Goal: Information Seeking & Learning: Check status

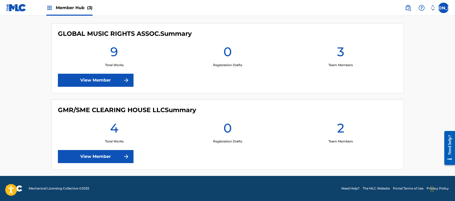
scroll to position [211, 0]
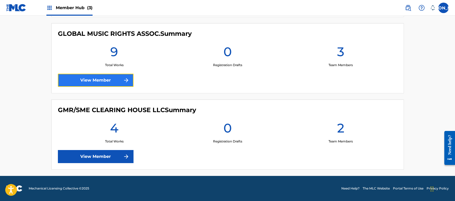
click at [110, 82] on link "View Member" at bounding box center [96, 80] width 76 height 13
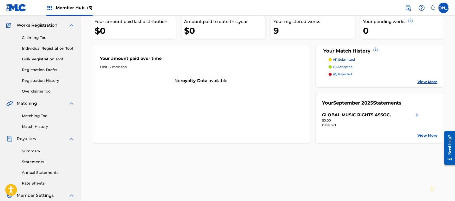
scroll to position [40, 0]
click at [35, 152] on link "Summary" at bounding box center [48, 150] width 53 height 5
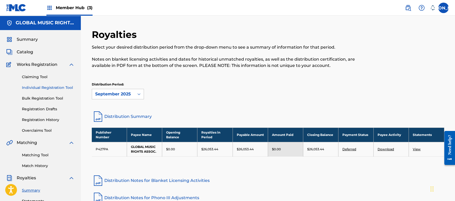
scroll to position [123, 0]
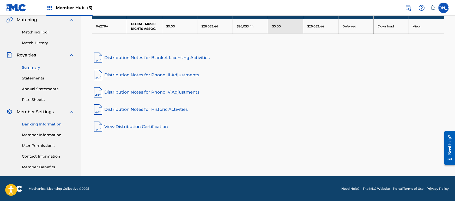
click at [38, 125] on link "Banking Information" at bounding box center [48, 123] width 53 height 5
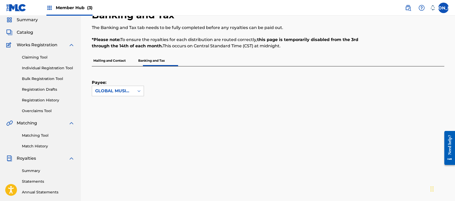
scroll to position [20, 0]
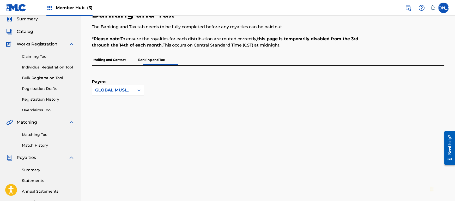
click at [144, 89] on div "Payee: GLOBAL MUSIC RIGHTS ASSOC." at bounding box center [262, 80] width 340 height 30
click at [140, 89] on icon at bounding box center [138, 89] width 5 height 5
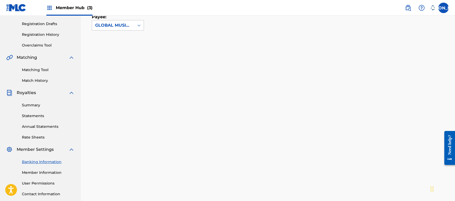
scroll to position [86, 0]
click at [137, 25] on icon at bounding box center [138, 24] width 5 height 5
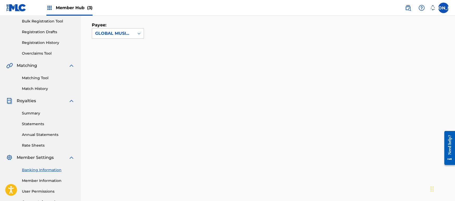
scroll to position [76, 0]
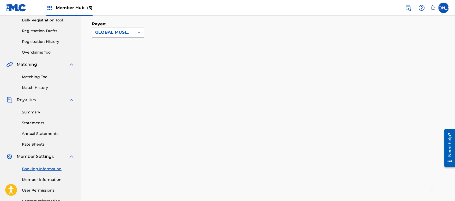
click at [167, 45] on div "Payee: GLOBAL MUSIC RIGHTS ASSOC." at bounding box center [268, 181] width 353 height 347
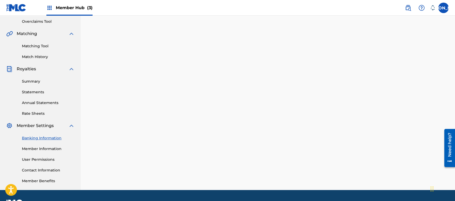
scroll to position [108, 0]
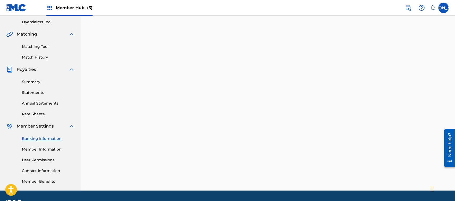
click at [64, 141] on div "Banking Information Member Information User Permissions Contact Information Mem…" at bounding box center [40, 156] width 68 height 55
drag, startPoint x: 64, startPoint y: 141, endPoint x: 69, endPoint y: 174, distance: 33.5
click at [69, 174] on div "Banking Information Member Information User Permissions Contact Information Mem…" at bounding box center [40, 156] width 68 height 55
click at [72, 162] on link "User Permissions" at bounding box center [48, 159] width 53 height 5
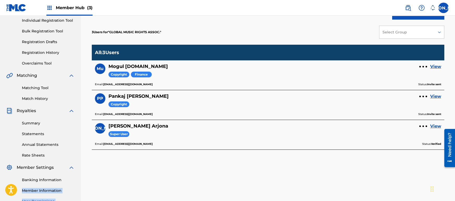
scroll to position [84, 0]
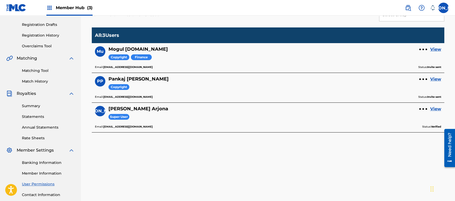
click at [83, 164] on div "User Permissions This page allows Super Users to add new users or edit existing…" at bounding box center [268, 72] width 374 height 283
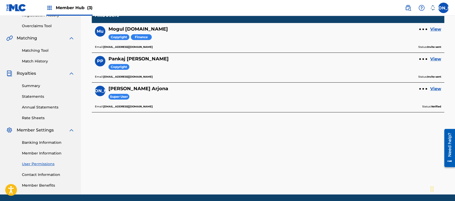
scroll to position [113, 0]
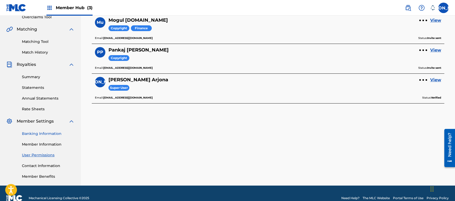
click at [44, 136] on link "Banking Information" at bounding box center [48, 133] width 53 height 5
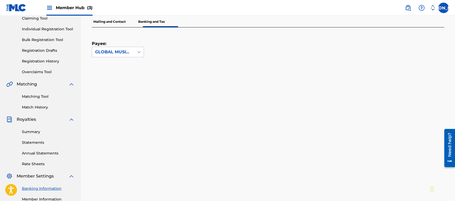
scroll to position [58, 0]
click at [112, 27] on p "Mailing and Contact" at bounding box center [109, 22] width 35 height 11
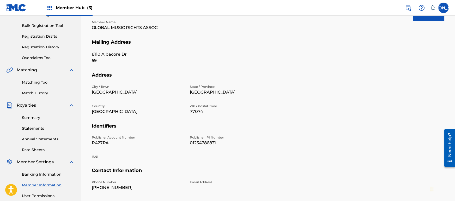
scroll to position [123, 0]
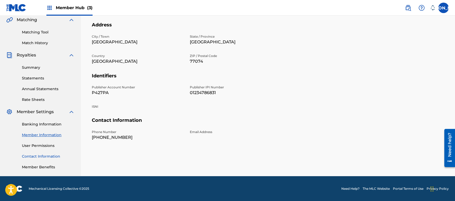
click at [52, 157] on link "Contact Information" at bounding box center [48, 155] width 53 height 5
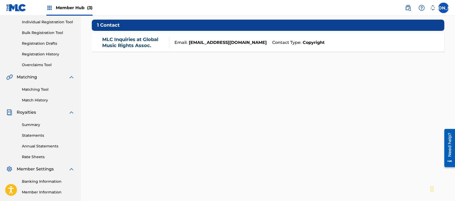
scroll to position [60, 0]
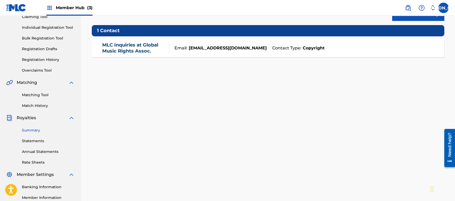
click at [27, 128] on link "Summary" at bounding box center [48, 129] width 53 height 5
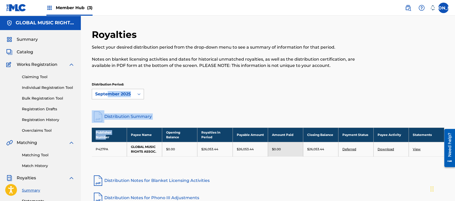
drag, startPoint x: 107, startPoint y: 139, endPoint x: 110, endPoint y: 97, distance: 41.8
click at [110, 97] on div "Royalties Select your desired distribution period from the drop-down menu to se…" at bounding box center [268, 142] width 353 height 227
click at [296, 187] on link "Distribution Notes for Blanket Licensing Activities" at bounding box center [268, 180] width 353 height 13
click at [352, 151] on link "Deferred" at bounding box center [350, 149] width 14 height 4
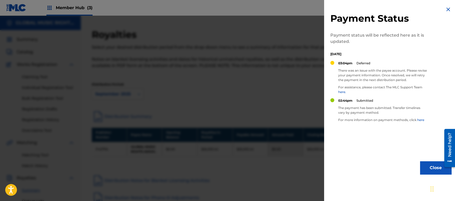
click at [417, 122] on link "here" at bounding box center [420, 120] width 7 height 4
click at [448, 10] on img at bounding box center [448, 9] width 6 height 6
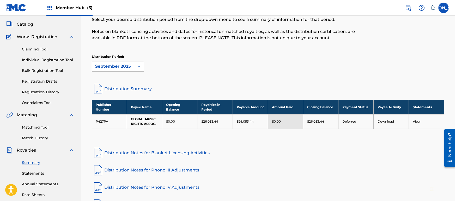
scroll to position [27, 0]
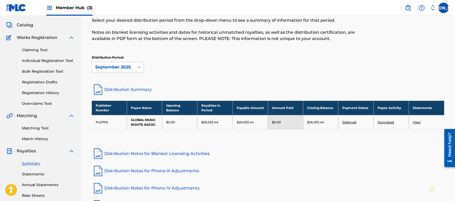
click at [232, 62] on div "Distribution Period: [DATE]" at bounding box center [268, 63] width 353 height 17
click at [40, 137] on link "Match History" at bounding box center [48, 138] width 53 height 5
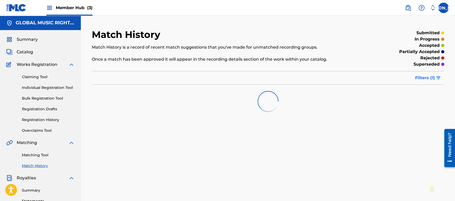
click at [431, 78] on span "Filters ( 1 )" at bounding box center [425, 78] width 20 height 6
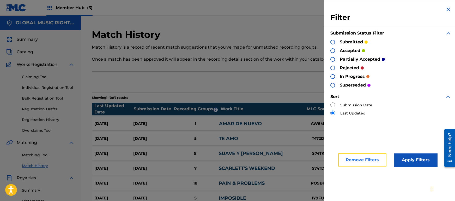
click at [374, 154] on button "Remove Filters" at bounding box center [362, 159] width 48 height 13
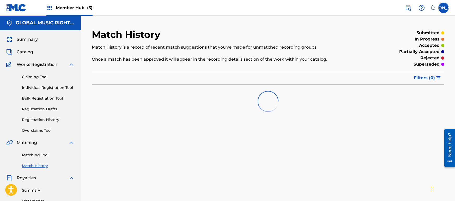
click at [356, 54] on div "Match History is a record of recent match suggestions that you've made for unma…" at bounding box center [228, 53] width 272 height 18
click at [251, 115] on div at bounding box center [268, 101] width 353 height 33
click at [41, 127] on div "Claiming Tool Individual Registration Tool Bulk Registration Tool Registration …" at bounding box center [40, 100] width 68 height 65
click at [20, 9] on img at bounding box center [16, 8] width 20 height 8
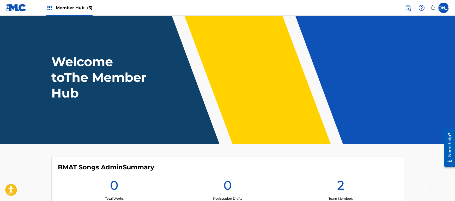
click at [87, 40] on header "Welcome to The Member Hub" at bounding box center [227, 80] width 455 height 128
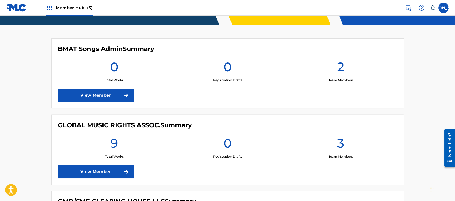
scroll to position [125, 0]
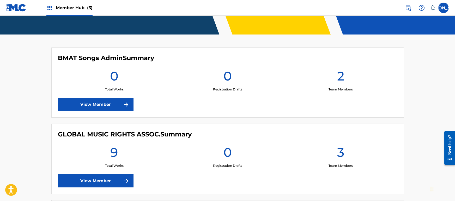
scroll to position [141, 0]
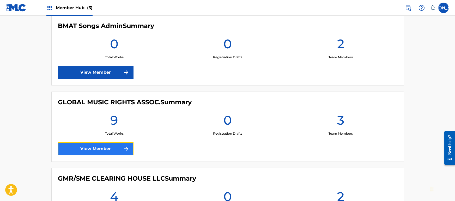
click at [115, 148] on link "View Member" at bounding box center [96, 148] width 76 height 13
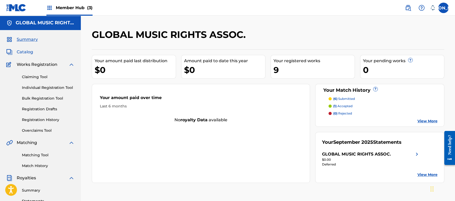
click at [27, 52] on span "Catalog" at bounding box center [25, 52] width 16 height 6
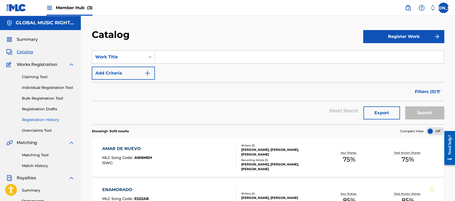
click at [51, 121] on link "Registration History" at bounding box center [48, 119] width 53 height 5
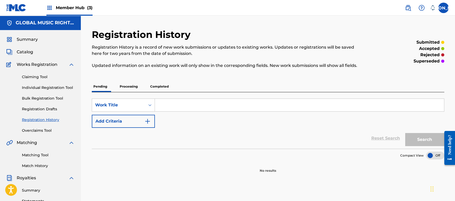
click at [135, 87] on p "Processing" at bounding box center [128, 86] width 21 height 11
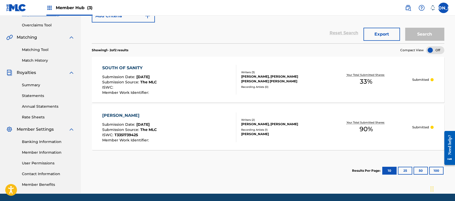
scroll to position [105, 0]
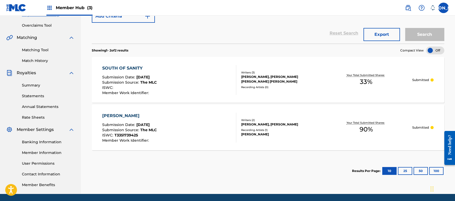
click at [230, 164] on section "Results Per Page: 10 25 50 100" at bounding box center [268, 170] width 353 height 25
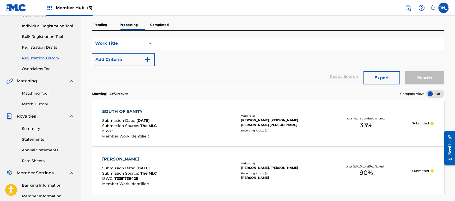
scroll to position [60, 0]
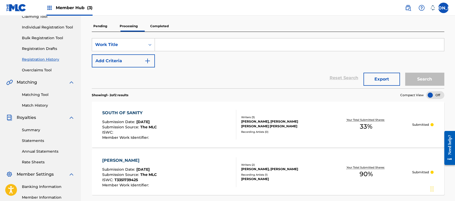
click at [162, 29] on p "Completed" at bounding box center [160, 26] width 22 height 11
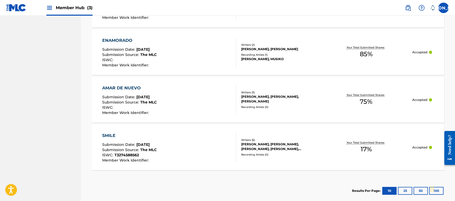
scroll to position [466, 0]
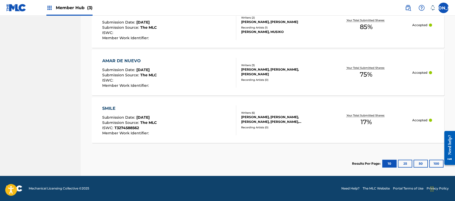
click at [216, 156] on section "Results Per Page: 10 25 50 100" at bounding box center [268, 163] width 353 height 25
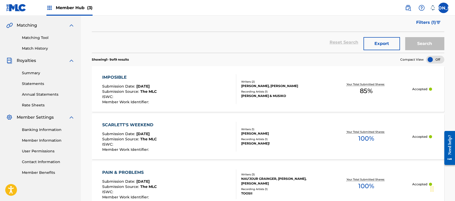
scroll to position [0, 0]
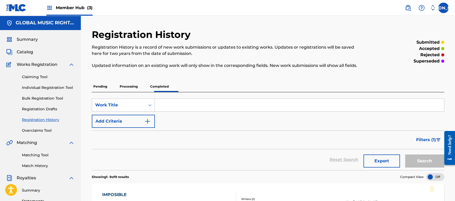
click at [139, 91] on p "Processing" at bounding box center [128, 86] width 21 height 11
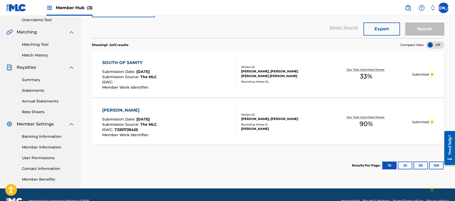
scroll to position [111, 0]
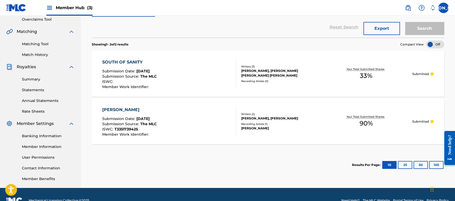
click at [186, 86] on div "SOUTH OF SANITY Submission Date : Sep 20, 2025 Submission Source : The MLC ISWC…" at bounding box center [169, 74] width 134 height 30
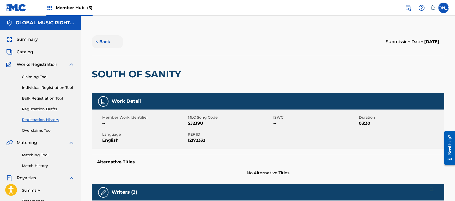
click at [104, 41] on button "< Back" at bounding box center [107, 41] width 31 height 13
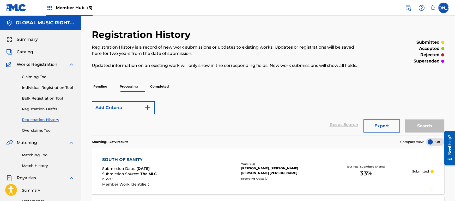
scroll to position [111, 0]
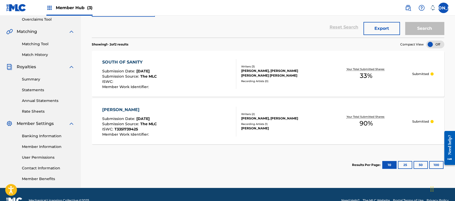
click at [184, 132] on div "TATÚ Submission Date : Sep 20, 2025 Submission Source : The MLC ISWC : T3351739…" at bounding box center [169, 121] width 134 height 30
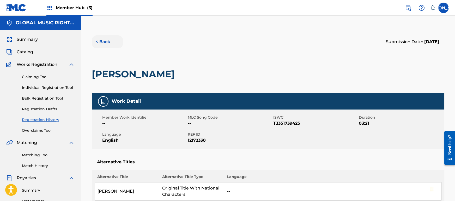
click at [103, 46] on button "< Back" at bounding box center [107, 41] width 31 height 13
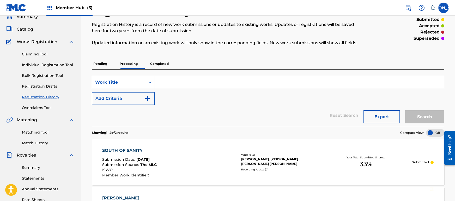
scroll to position [23, 0]
click at [44, 143] on link "Match History" at bounding box center [48, 142] width 53 height 5
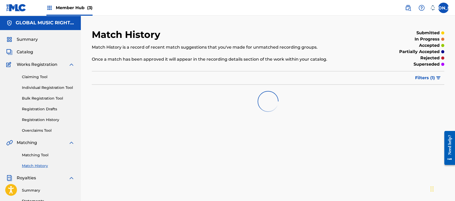
click at [138, 70] on div "Match History Match History is a record of recent match suggestions that you've…" at bounding box center [268, 73] width 353 height 89
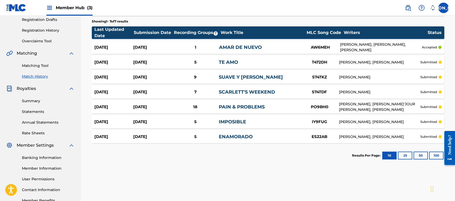
scroll to position [89, 0]
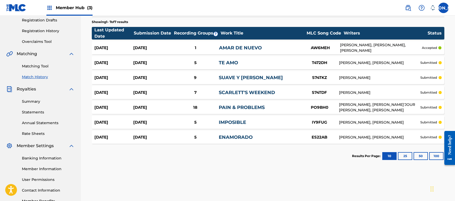
click at [300, 79] on div "S74TKZ" at bounding box center [319, 78] width 39 height 6
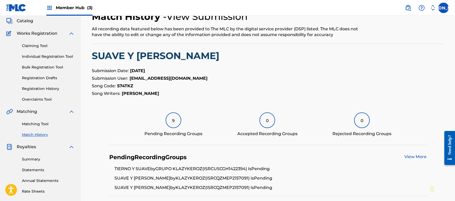
scroll to position [3, 0]
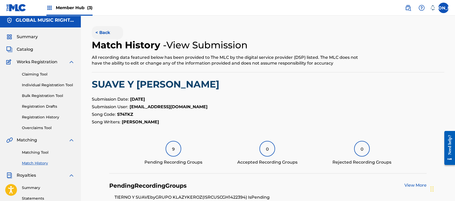
click at [104, 35] on button "< Back" at bounding box center [107, 32] width 31 height 13
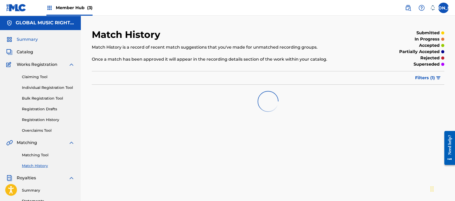
click at [28, 39] on span "Summary" at bounding box center [27, 39] width 21 height 6
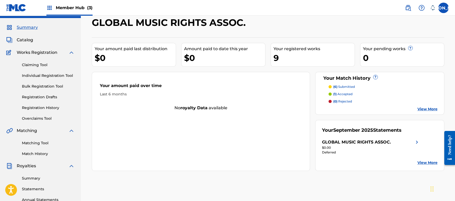
scroll to position [11, 0]
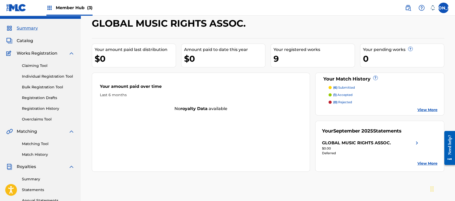
click at [62, 9] on span "Member Hub (3)" at bounding box center [74, 8] width 37 height 6
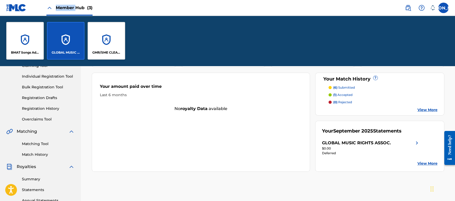
click at [62, 9] on span "Member Hub (3)" at bounding box center [74, 8] width 37 height 6
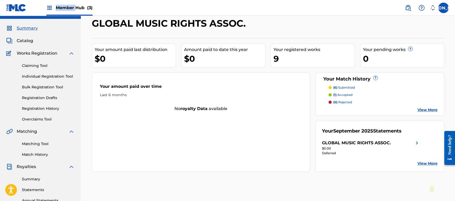
click at [25, 7] on img at bounding box center [16, 8] width 20 height 8
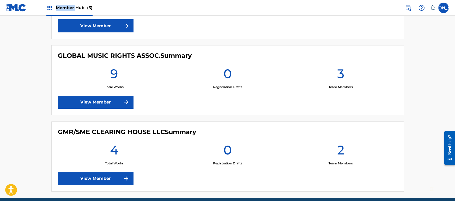
scroll to position [191, 0]
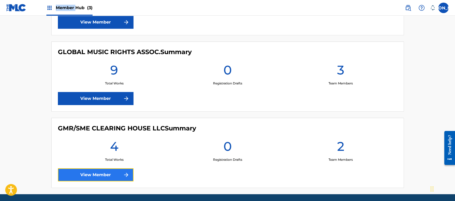
click at [118, 174] on link "View Member" at bounding box center [96, 174] width 76 height 13
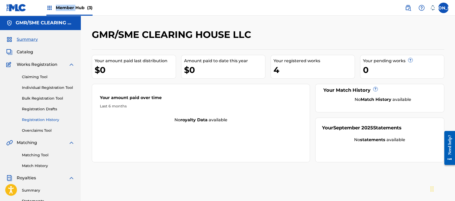
click at [51, 118] on link "Registration History" at bounding box center [48, 119] width 53 height 5
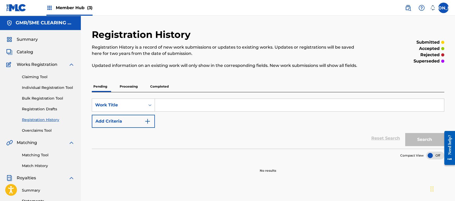
click at [133, 92] on p "Processing" at bounding box center [128, 86] width 21 height 11
click at [191, 74] on div "Registration History Registration History is a record of new work submissions o…" at bounding box center [228, 52] width 272 height 46
click at [170, 85] on p "Completed" at bounding box center [160, 86] width 22 height 11
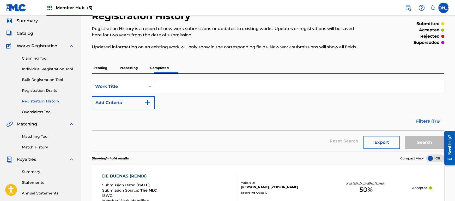
scroll to position [1, 0]
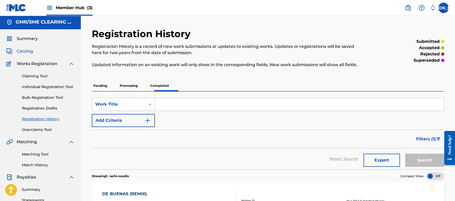
click at [21, 50] on span "Catalog" at bounding box center [25, 51] width 16 height 6
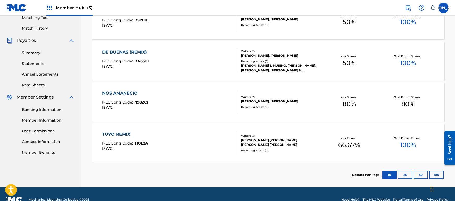
scroll to position [139, 0]
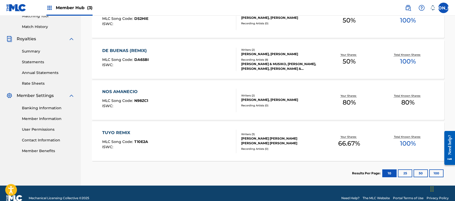
click at [215, 172] on section "Results Per Page: 10 25 50 100" at bounding box center [268, 173] width 353 height 25
click at [216, 174] on section "Results Per Page: 10 25 50 100" at bounding box center [268, 173] width 353 height 25
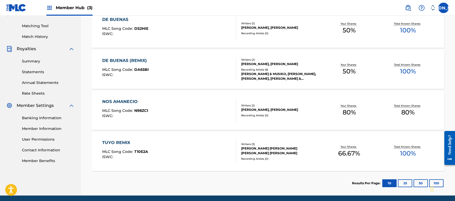
scroll to position [129, 0]
drag, startPoint x: 221, startPoint y: 184, endPoint x: 223, endPoint y: 178, distance: 5.8
click at [223, 178] on section "Results Per Page: 10 25 50 100" at bounding box center [268, 182] width 353 height 25
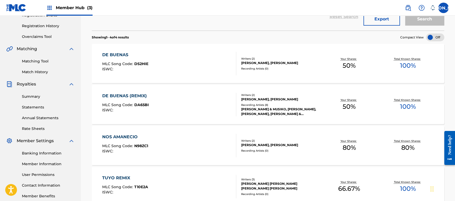
scroll to position [92, 0]
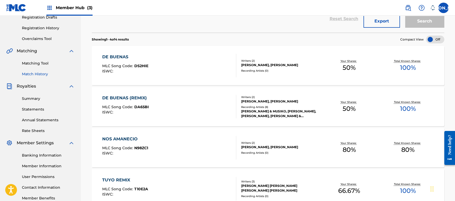
click at [52, 73] on link "Match History" at bounding box center [48, 73] width 53 height 5
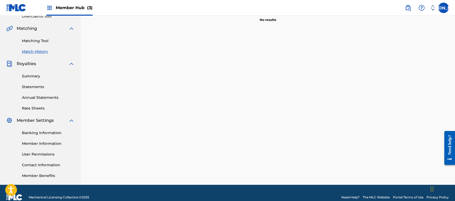
scroll to position [123, 0]
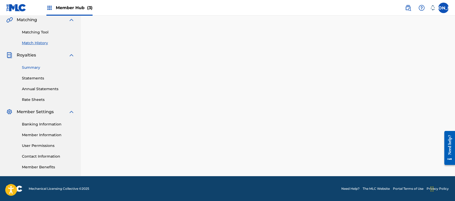
click at [36, 70] on link "Summary" at bounding box center [48, 67] width 53 height 5
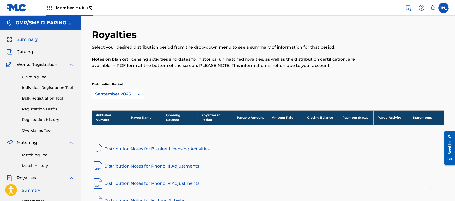
click at [32, 38] on span "Summary" at bounding box center [27, 39] width 21 height 6
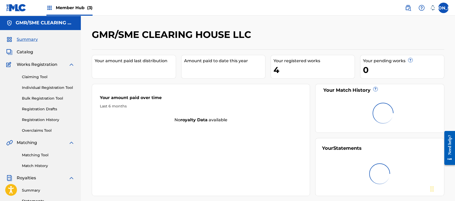
click at [32, 38] on span "Summary" at bounding box center [27, 39] width 21 height 6
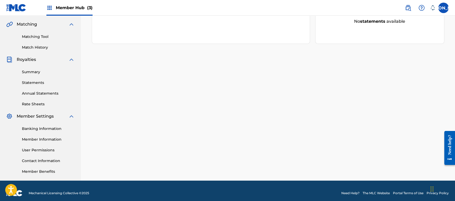
scroll to position [123, 0]
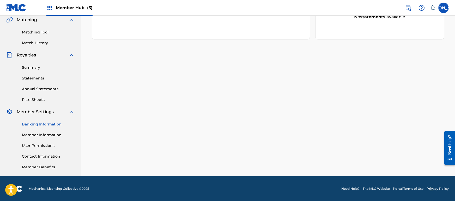
click at [43, 124] on link "Banking Information" at bounding box center [48, 123] width 53 height 5
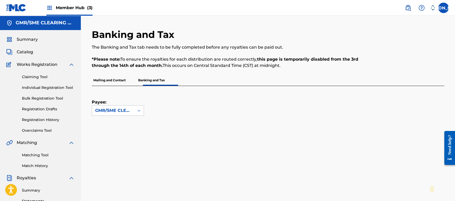
click at [60, 14] on div "Member Hub (3)" at bounding box center [69, 7] width 46 height 15
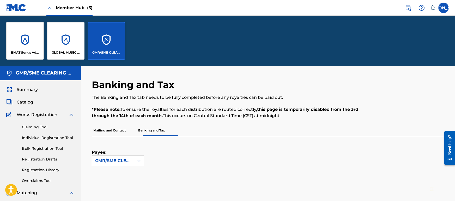
click at [15, 10] on img at bounding box center [16, 8] width 20 height 8
